Goal: Task Accomplishment & Management: Complete application form

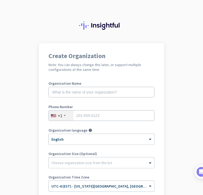
scroll to position [53, 0]
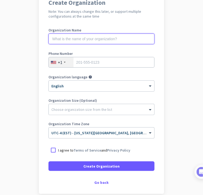
click at [71, 41] on input "text" at bounding box center [101, 39] width 106 height 11
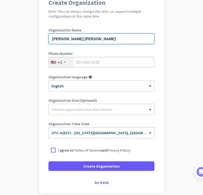
type input "[PERSON_NAME] [PERSON_NAME]"
click at [82, 66] on input "tel" at bounding box center [101, 62] width 106 height 11
click at [60, 64] on div "+1" at bounding box center [61, 62] width 25 height 10
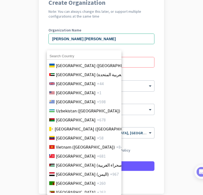
scroll to position [2131, 0]
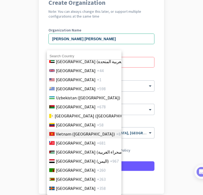
click at [82, 132] on span "Vietnam ([GEOGRAPHIC_DATA])" at bounding box center [85, 134] width 59 height 6
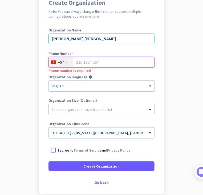
click at [86, 64] on input "tel" at bounding box center [101, 62] width 106 height 11
type input "0"
click at [75, 61] on input "tel" at bounding box center [101, 62] width 106 height 11
type input "0388593004"
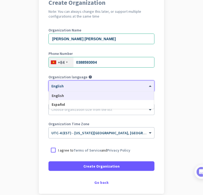
click at [81, 85] on div at bounding box center [101, 84] width 105 height 5
click at [79, 85] on div at bounding box center [101, 84] width 105 height 5
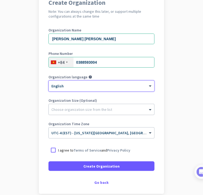
click at [69, 112] on div "Choose organization size from the list" at bounding box center [101, 109] width 105 height 11
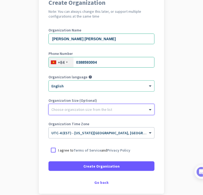
click at [83, 106] on div at bounding box center [101, 107] width 105 height 5
click at [81, 108] on div at bounding box center [101, 107] width 105 height 5
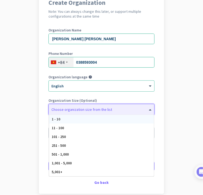
click at [65, 118] on div "1 - 10" at bounding box center [101, 119] width 105 height 9
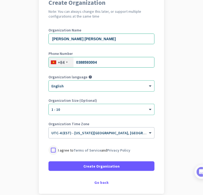
click at [54, 150] on div at bounding box center [53, 150] width 10 height 10
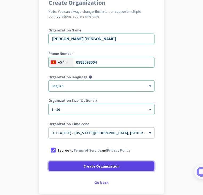
click at [74, 168] on span at bounding box center [101, 166] width 106 height 13
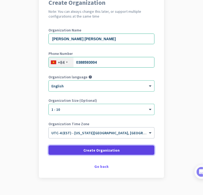
click at [90, 149] on span "Create Organization" at bounding box center [101, 149] width 36 height 5
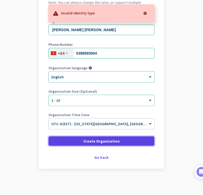
scroll to position [63, 0]
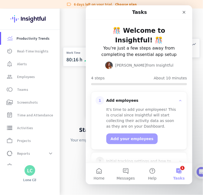
click at [74, 93] on img at bounding box center [131, 79] width 143 height 86
click at [186, 14] on div "Close" at bounding box center [184, 12] width 10 height 10
